Goal: Task Accomplishment & Management: Manage account settings

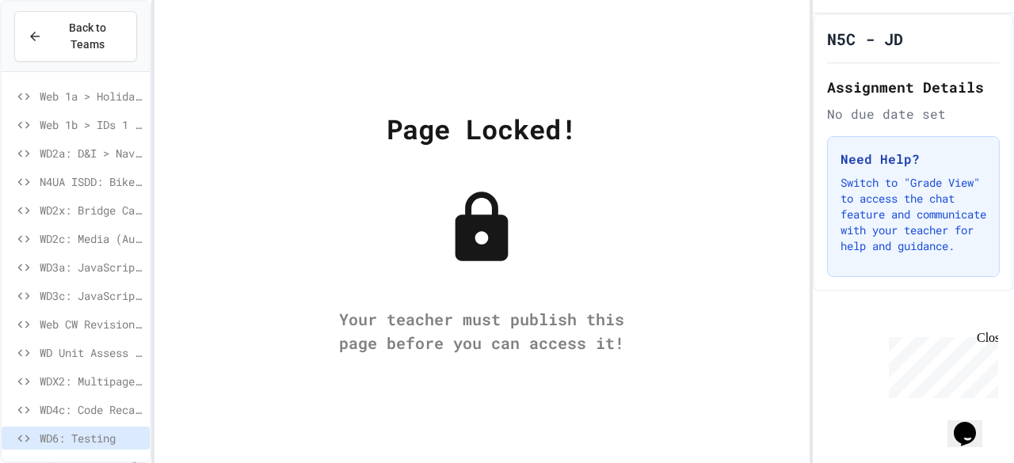
scroll to position [17, 0]
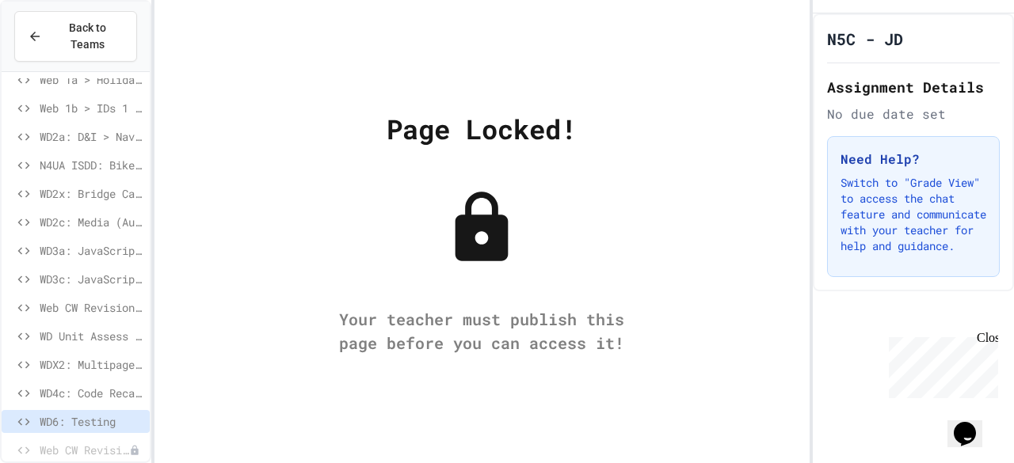
click at [150, 134] on div "Back to Teams Web 1a > Holidays Web 1b > IDs 1 page (Subjects) WD2a: D&I > Navi…" at bounding box center [507, 231] width 1014 height 463
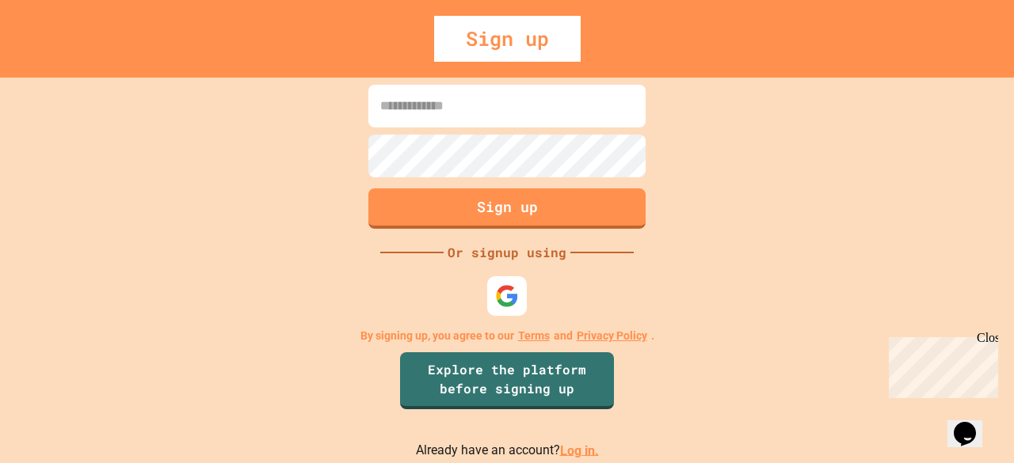
click at [562, 452] on link "Log in." at bounding box center [579, 450] width 39 height 15
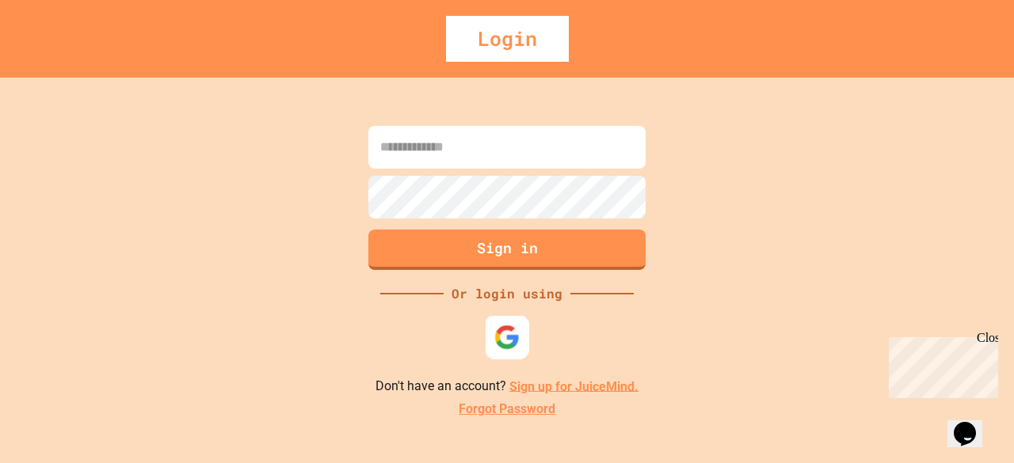
click at [511, 349] on div at bounding box center [508, 337] width 44 height 44
click at [498, 136] on input at bounding box center [506, 147] width 277 height 43
click at [513, 324] on img at bounding box center [507, 337] width 26 height 26
